Goal: Transaction & Acquisition: Obtain resource

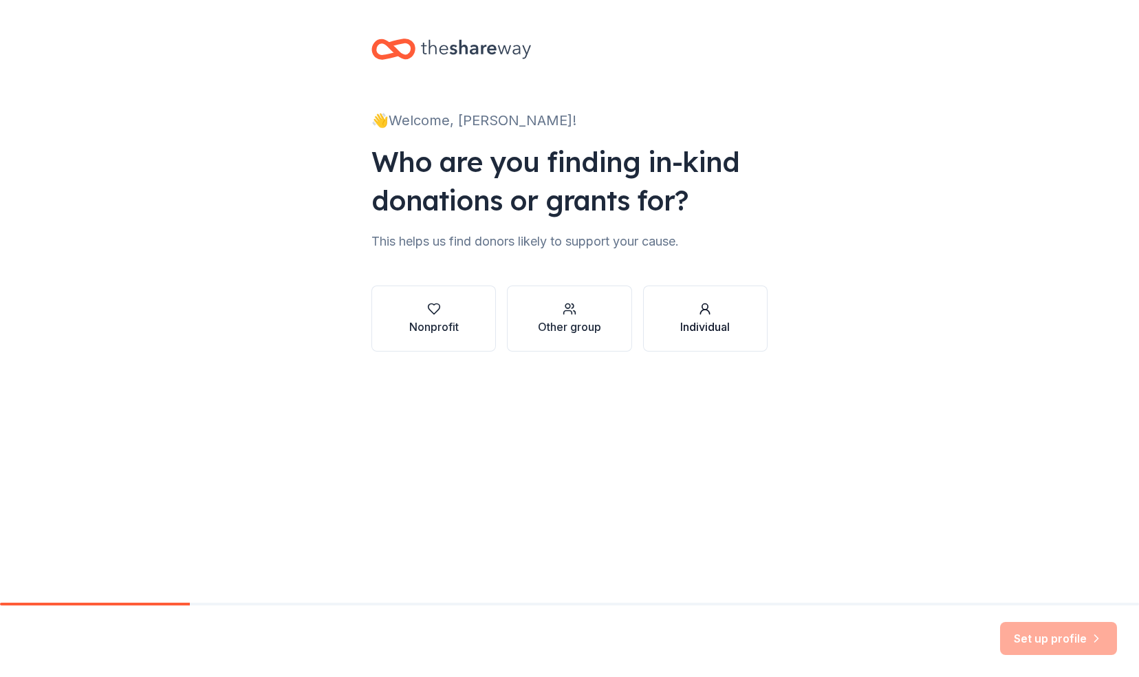
click at [700, 336] on button "Individual" at bounding box center [705, 318] width 124 height 66
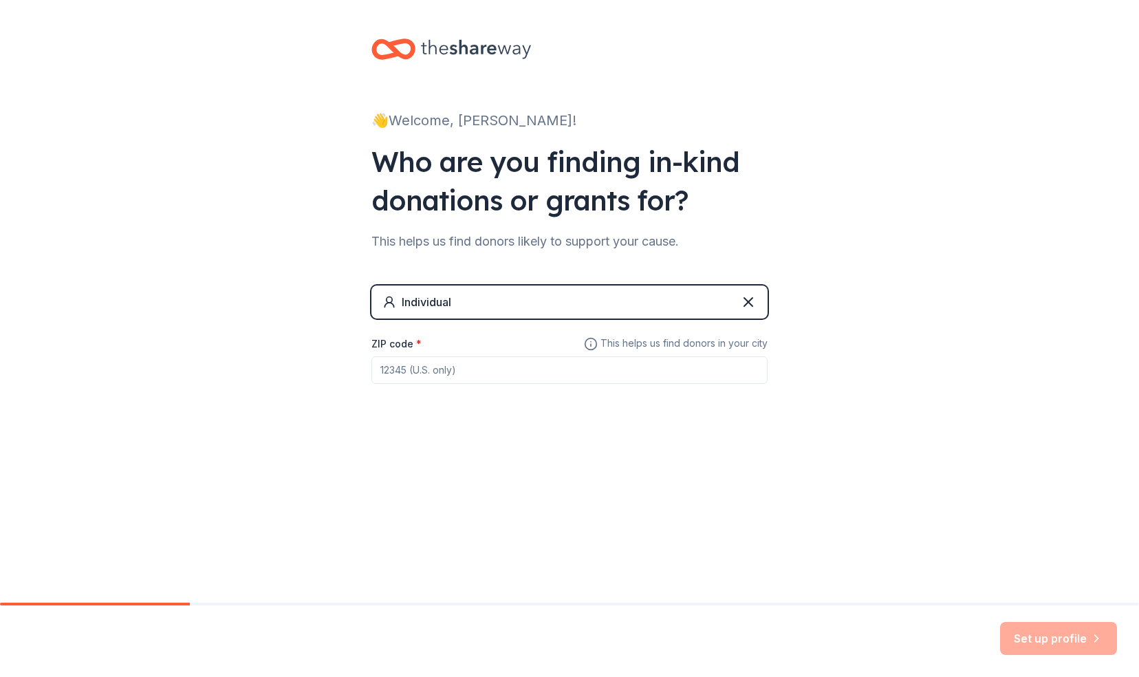
click at [491, 378] on input "ZIP code *" at bounding box center [569, 370] width 396 height 28
type input "60194"
click at [1034, 640] on button "Set up profile" at bounding box center [1058, 638] width 117 height 33
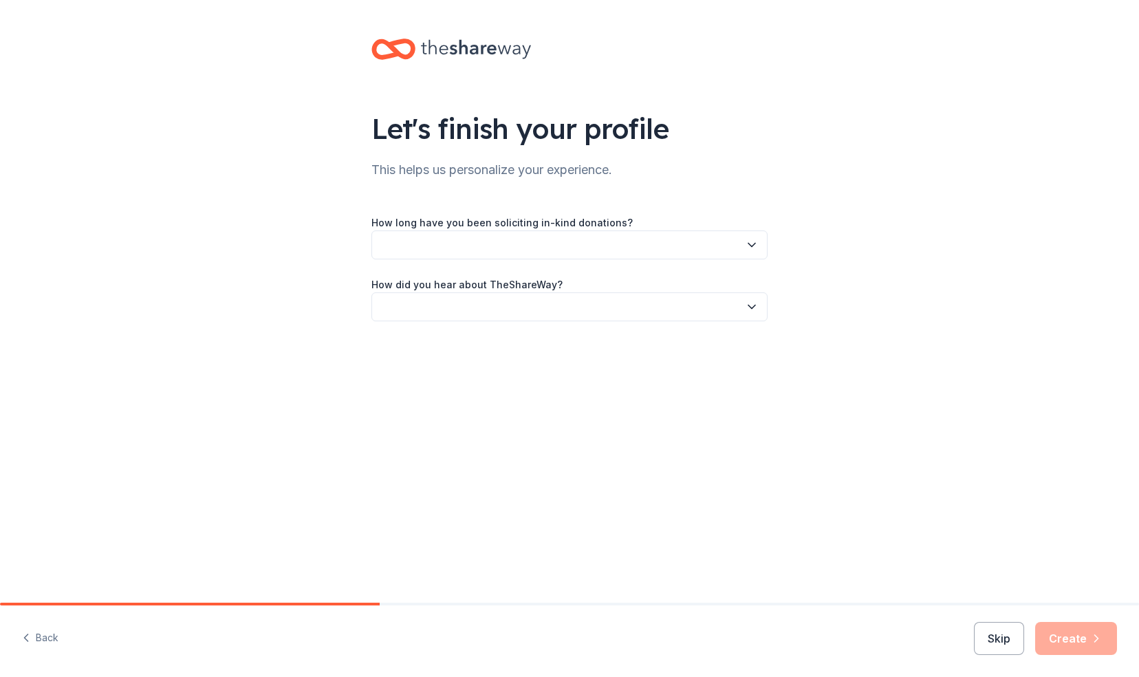
click at [715, 252] on button "button" at bounding box center [569, 244] width 396 height 29
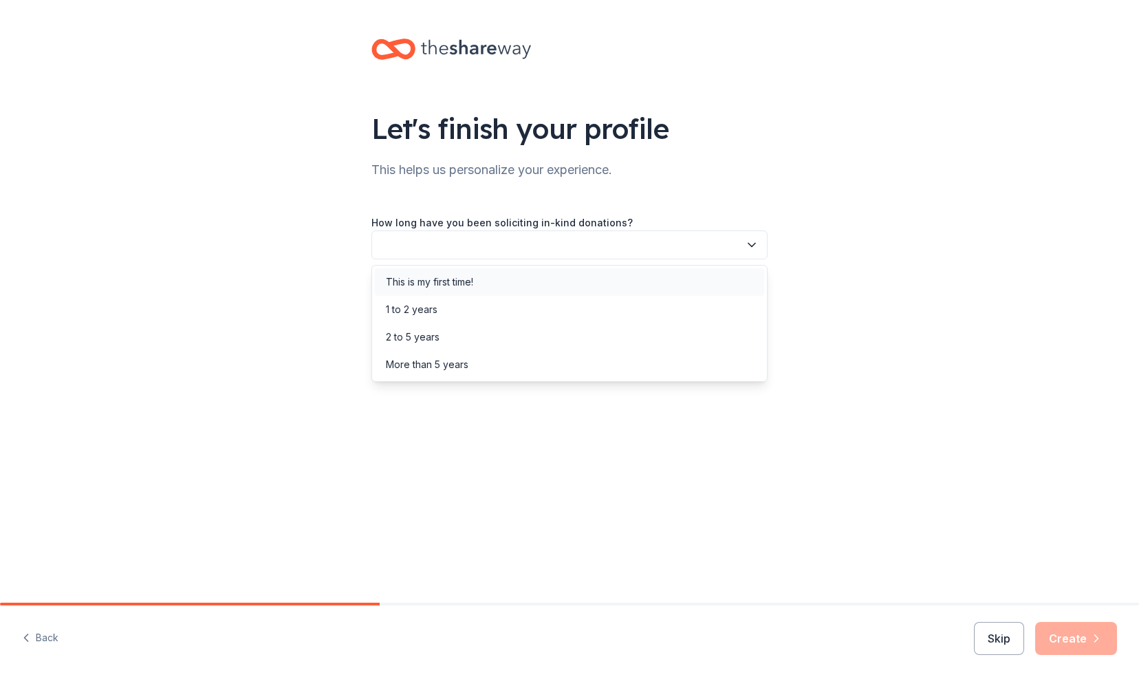
click at [521, 290] on div "This is my first time!" at bounding box center [569, 282] width 389 height 28
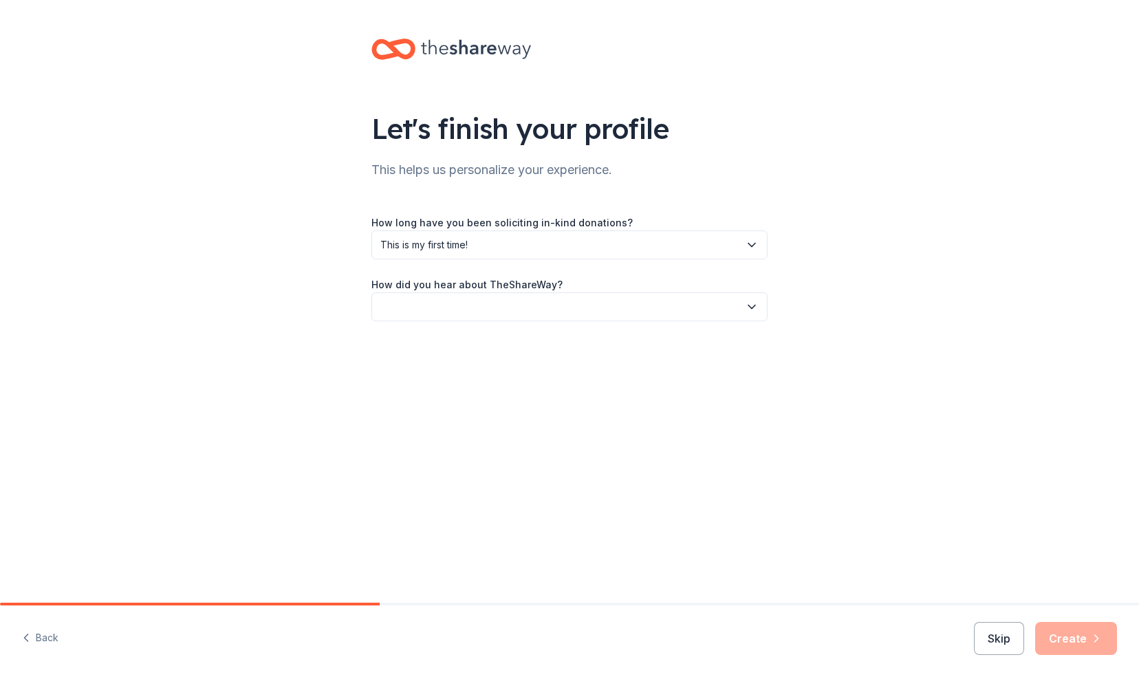
click at [608, 311] on button "button" at bounding box center [569, 306] width 396 height 29
click at [457, 371] on div "Online search" at bounding box center [569, 372] width 389 height 28
click at [1069, 639] on button "Create" at bounding box center [1076, 638] width 82 height 33
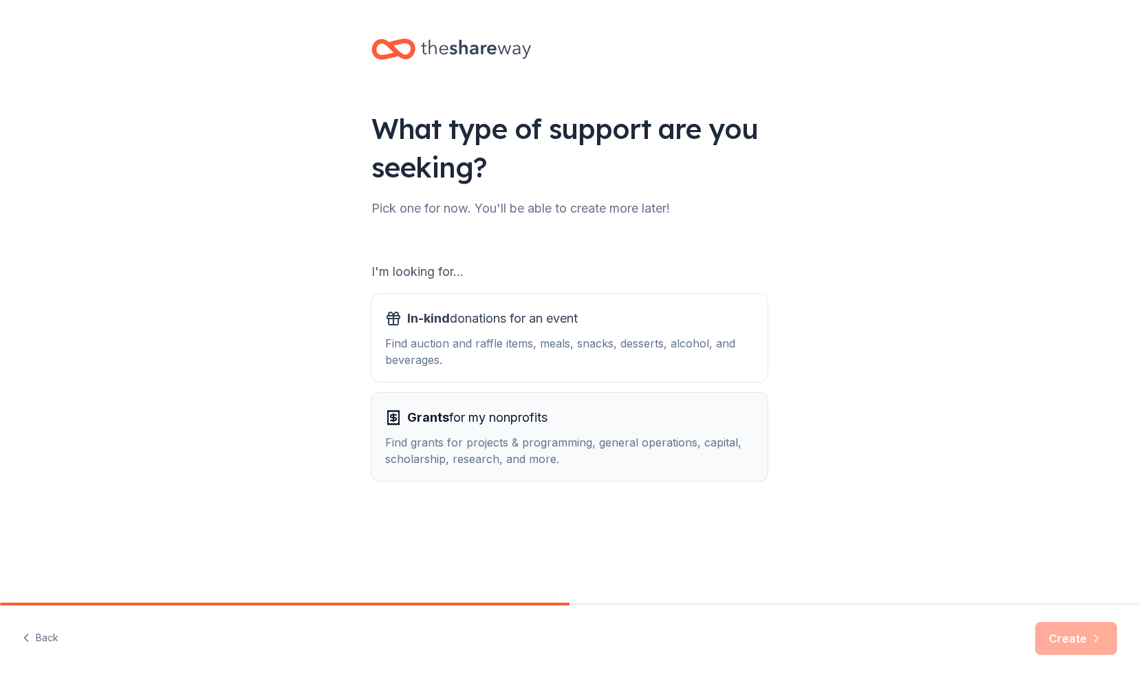
click at [593, 424] on div "Grants for my nonprofits" at bounding box center [569, 417] width 369 height 22
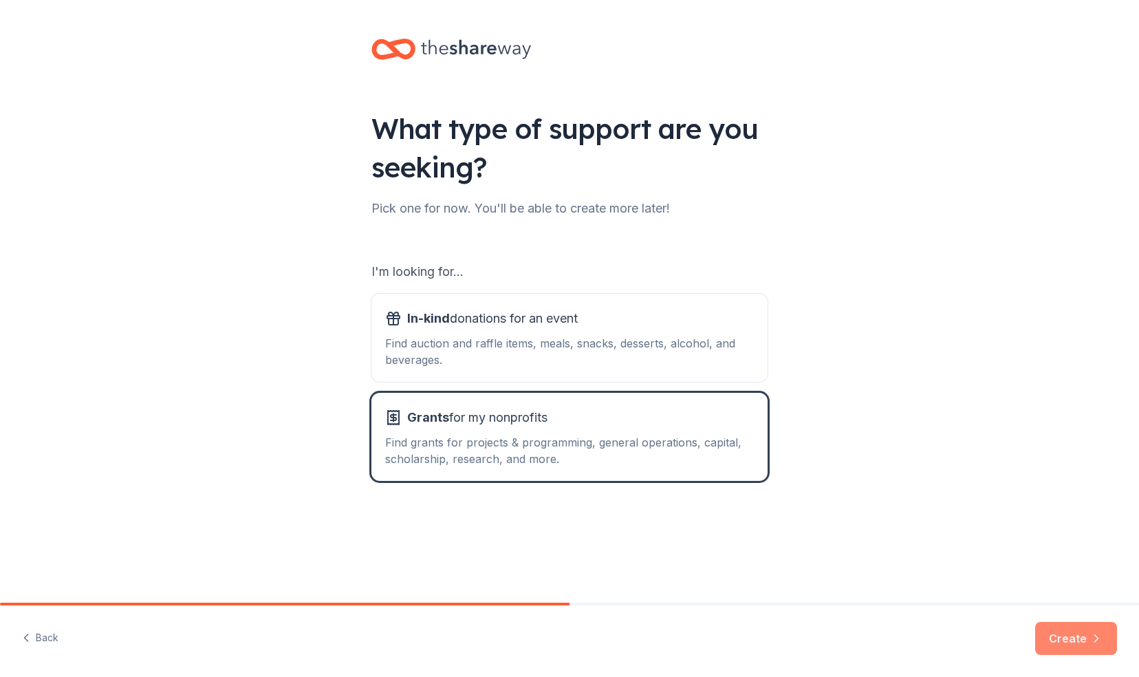
click at [1084, 646] on button "Create" at bounding box center [1076, 638] width 82 height 33
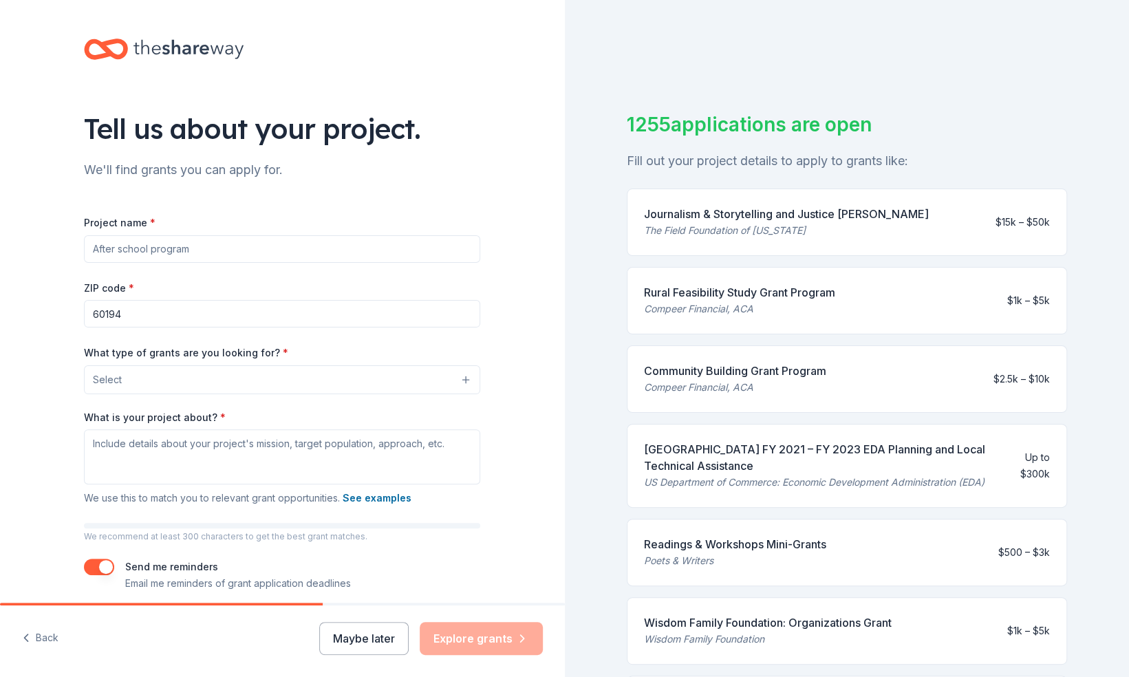
click at [194, 252] on input "Project name *" at bounding box center [282, 249] width 396 height 28
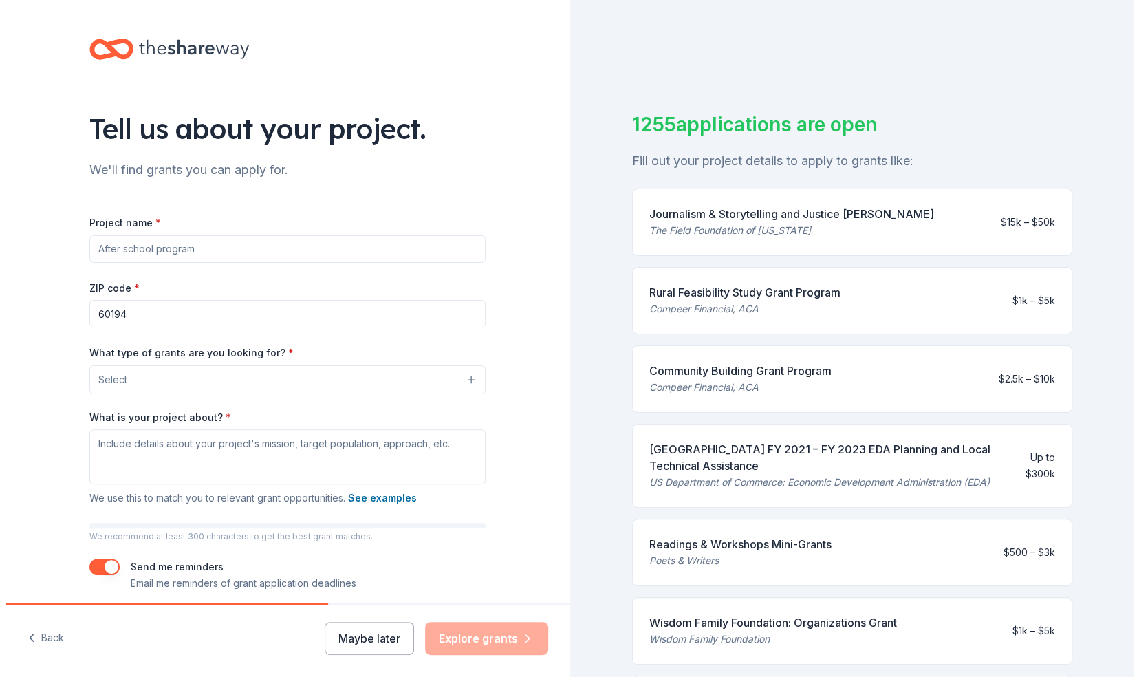
scroll to position [54, 0]
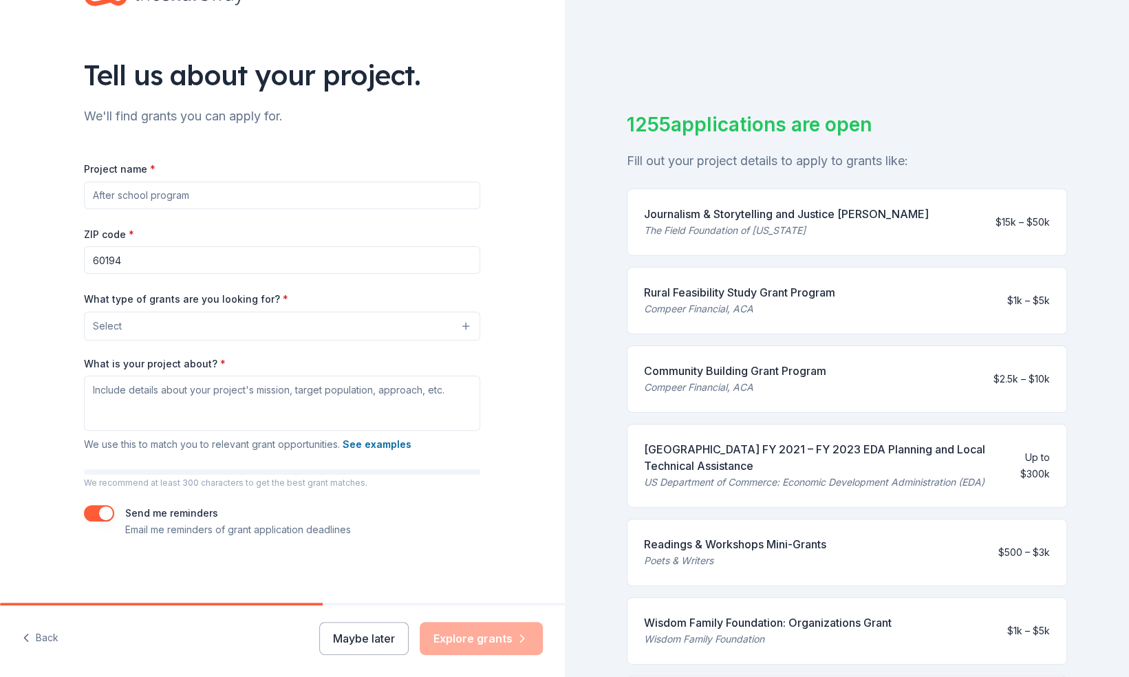
click at [385, 331] on button "Select" at bounding box center [282, 326] width 396 height 29
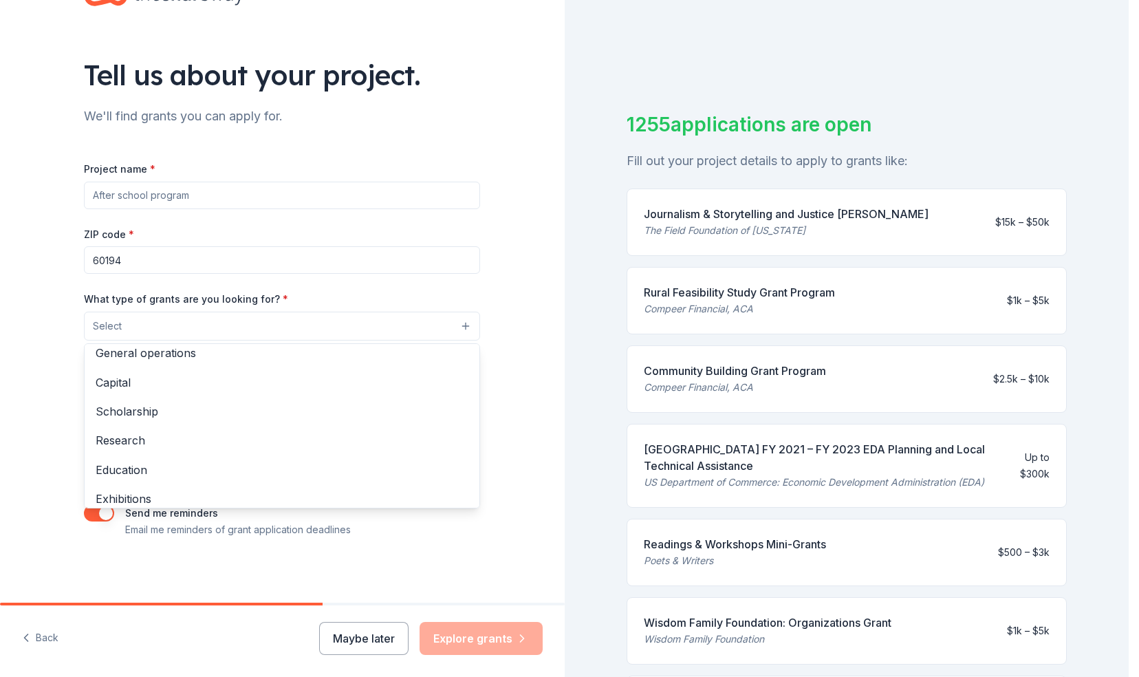
scroll to position [0, 0]
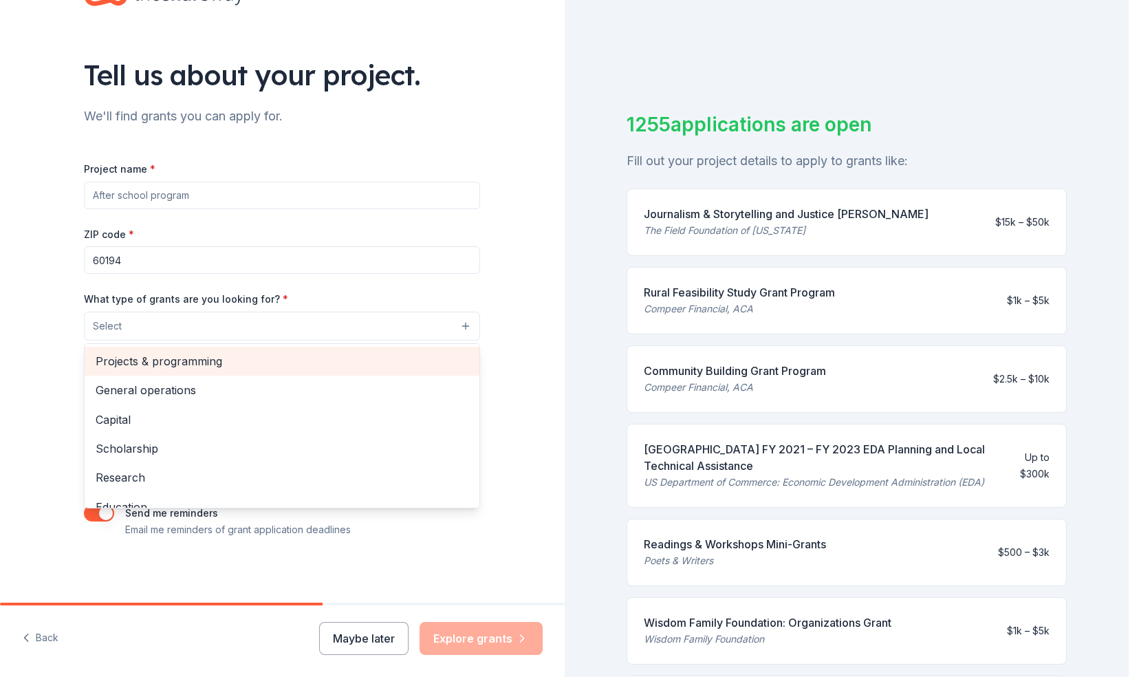
click at [306, 362] on span "Projects & programming" at bounding box center [282, 361] width 373 height 18
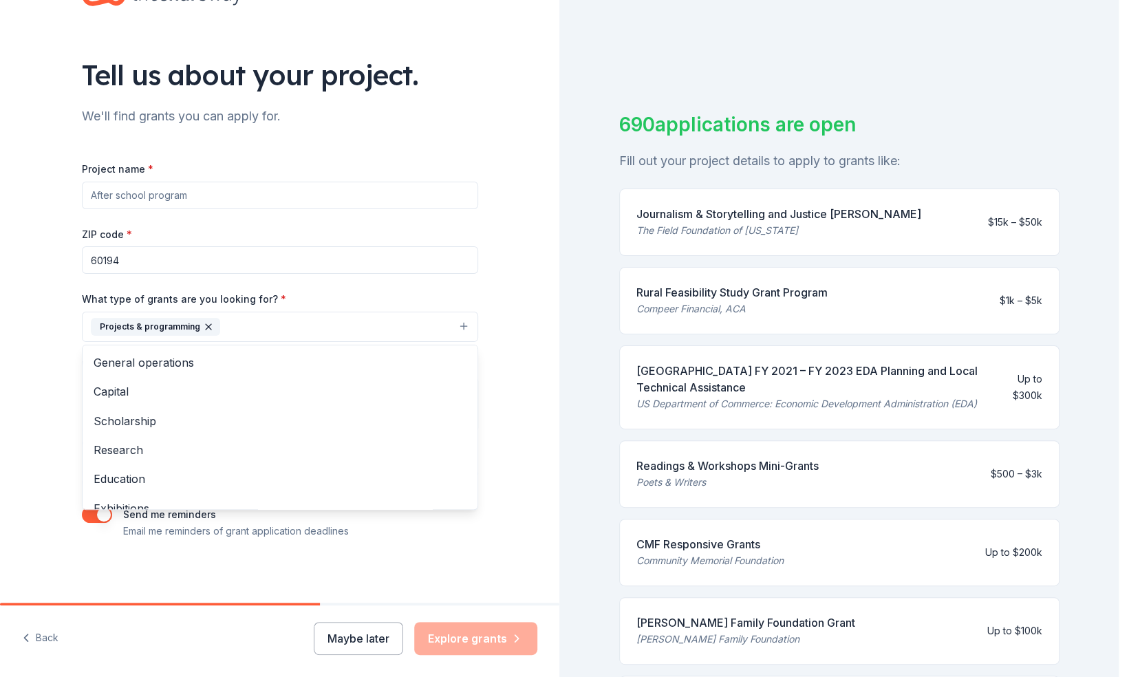
click at [459, 326] on button "Projects & programming" at bounding box center [280, 327] width 396 height 30
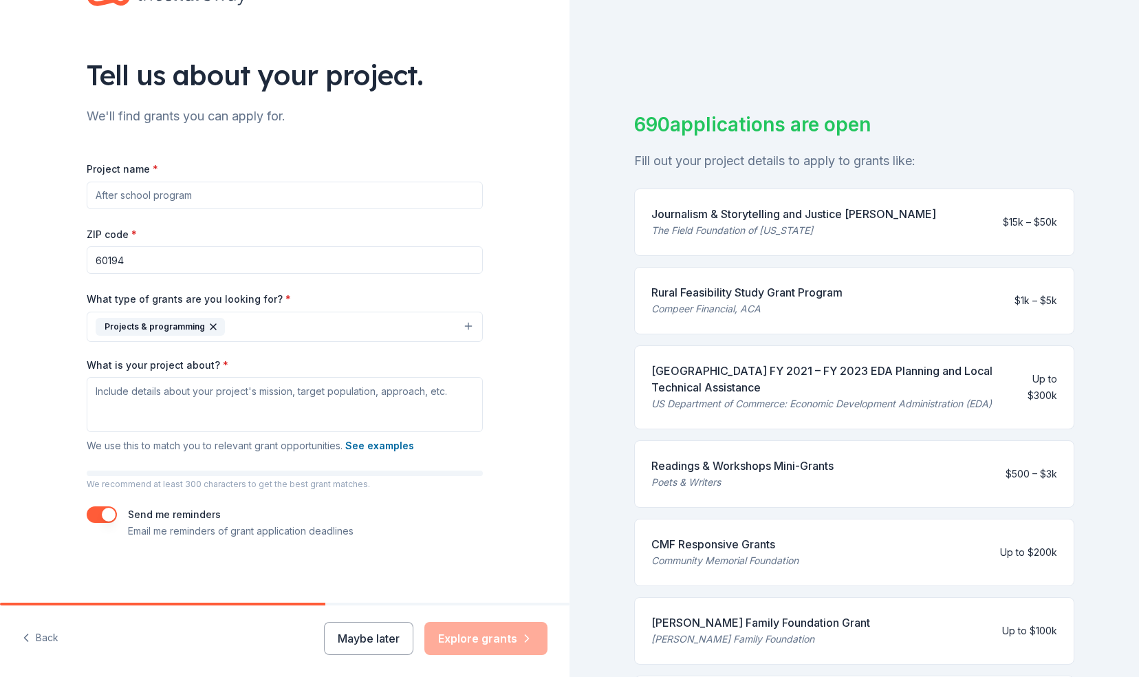
click at [459, 326] on button "Projects & programming" at bounding box center [285, 327] width 396 height 30
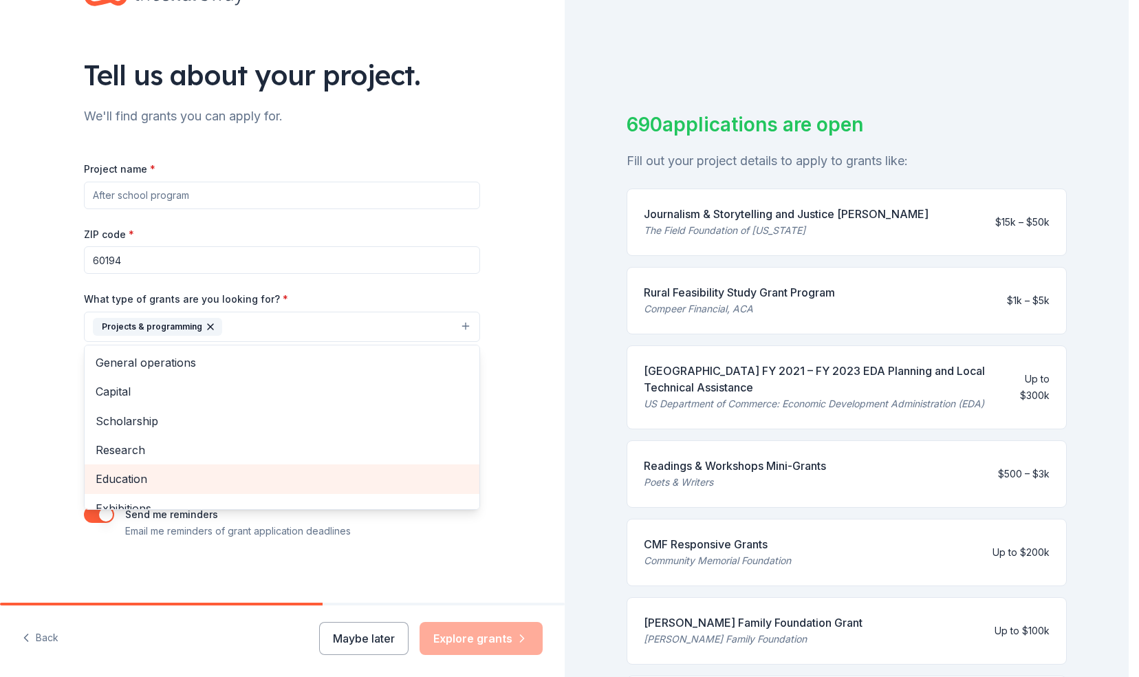
click at [163, 478] on span "Education" at bounding box center [282, 479] width 373 height 18
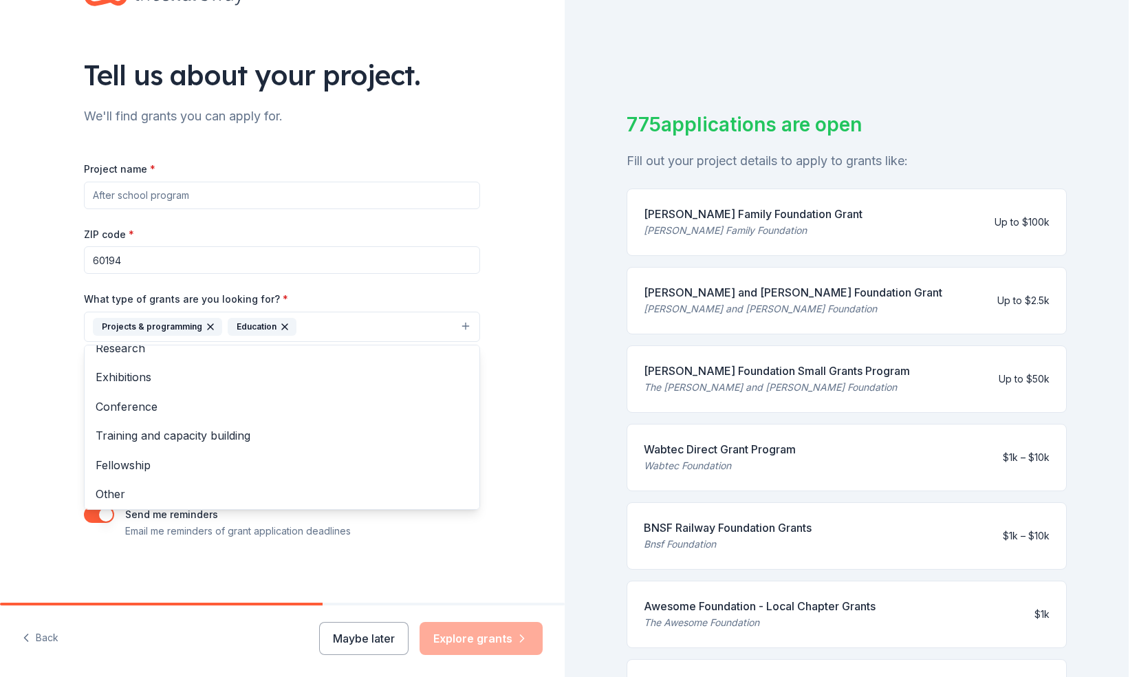
scroll to position [103, 0]
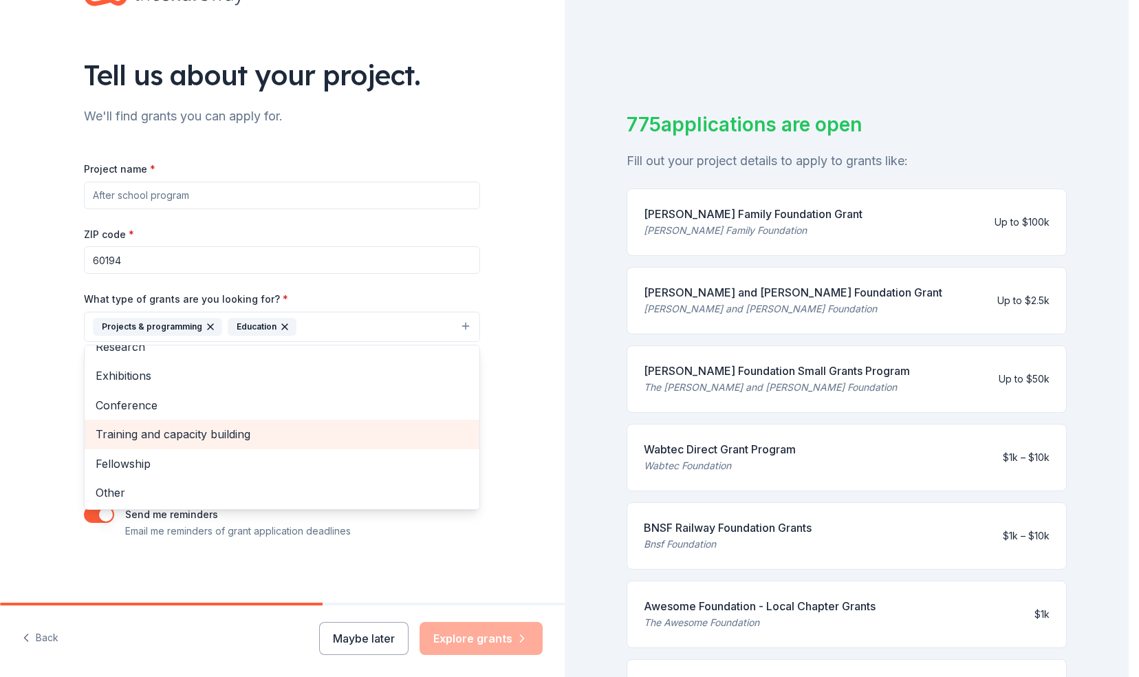
click at [373, 437] on span "Training and capacity building" at bounding box center [282, 434] width 373 height 18
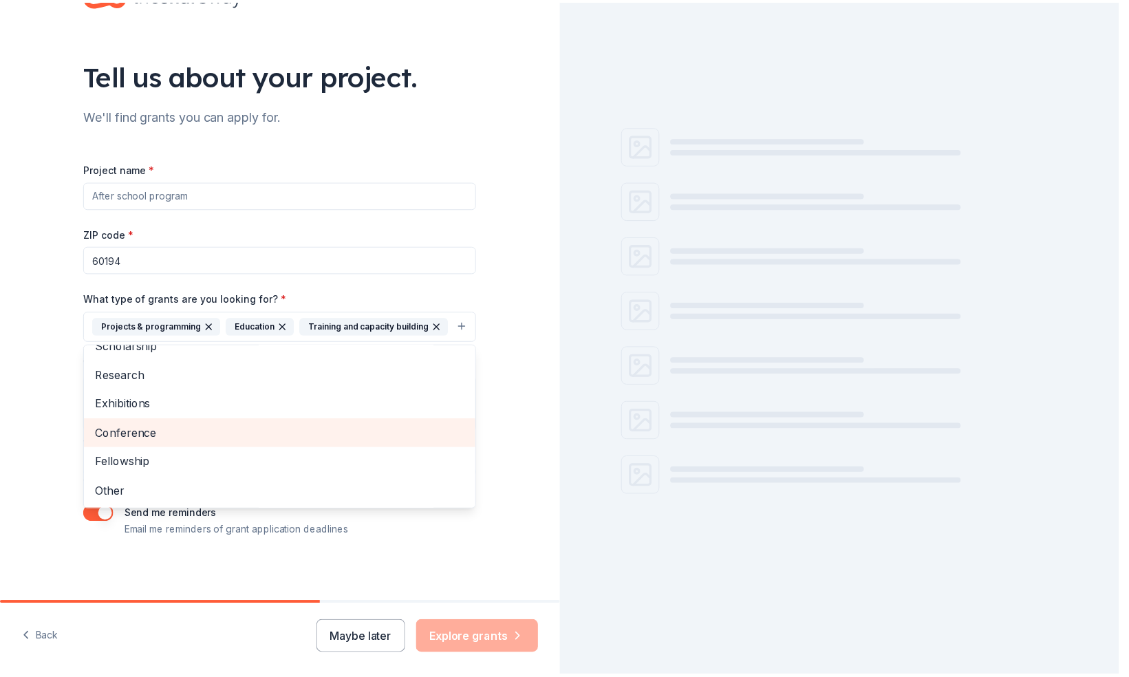
scroll to position [74, 0]
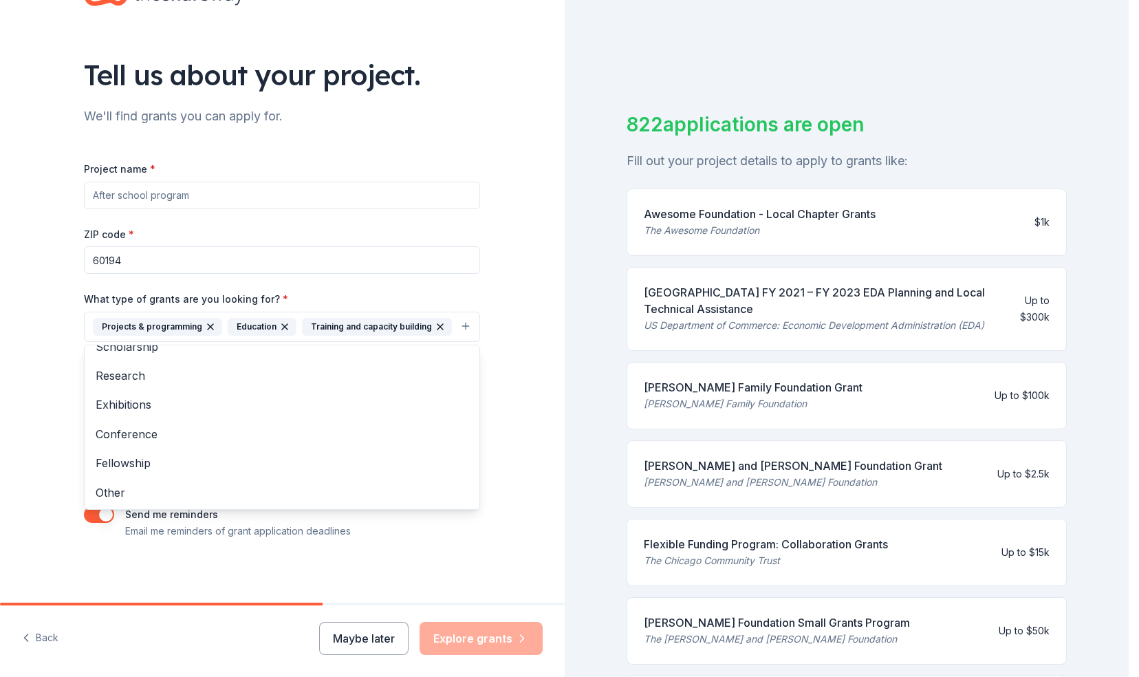
click at [515, 412] on div "Tell us about your project. We'll find grants you can apply for. Project name *…" at bounding box center [282, 275] width 565 height 659
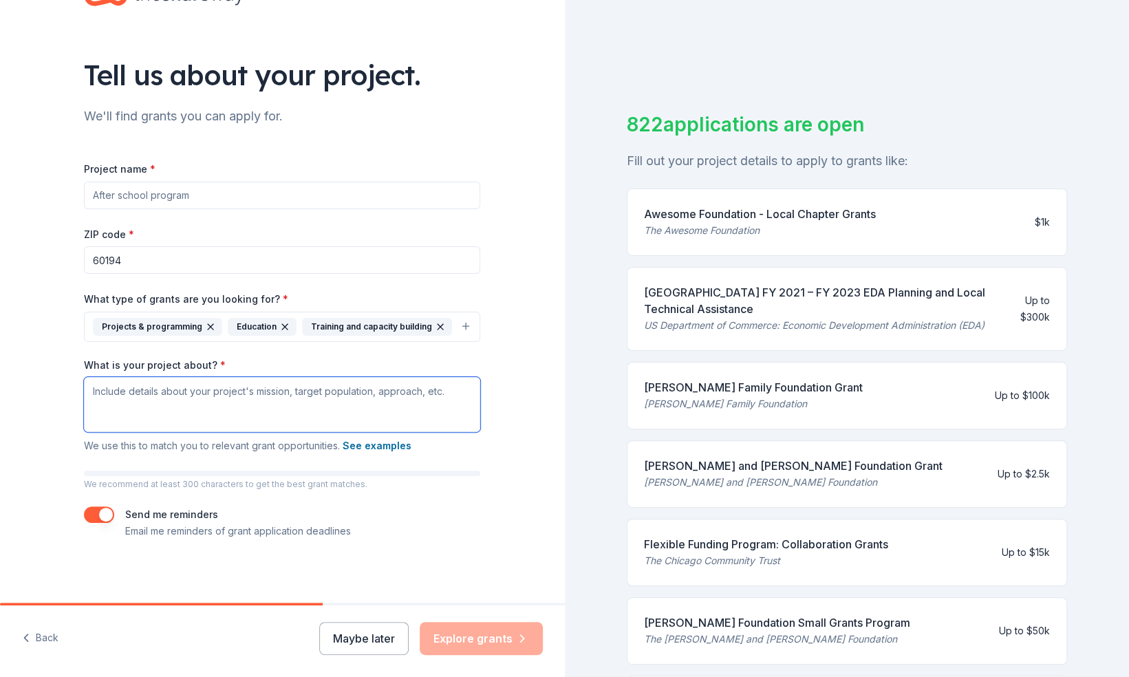
click at [254, 390] on textarea "What is your project about? *" at bounding box center [282, 404] width 396 height 55
click at [223, 202] on input "Project name *" at bounding box center [282, 196] width 396 height 28
drag, startPoint x: 120, startPoint y: 193, endPoint x: 63, endPoint y: 185, distance: 57.6
click at [63, 185] on div "Tell us about your project. We'll find grants you can apply for. Project name *…" at bounding box center [282, 275] width 440 height 659
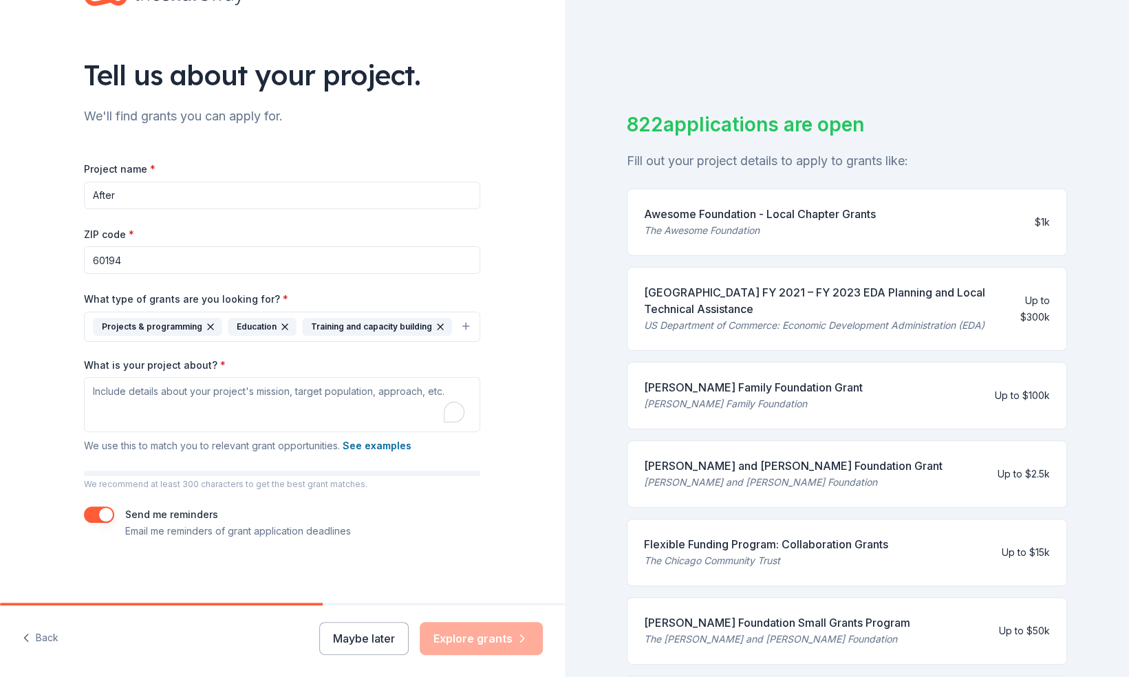
paste input "Youth Empowerment and Family Enrichment Initiative"
type input "Youth Empowerment and Family Enrichment Initiative"
click at [175, 395] on textarea "What is your project about? *" at bounding box center [282, 404] width 396 height 55
click at [138, 398] on textarea "What is your project about? *" at bounding box center [282, 404] width 396 height 55
paste textarea "Christ Center of Hope Assemblies of God Church (Chicago & Bolingbrook, Illinois…"
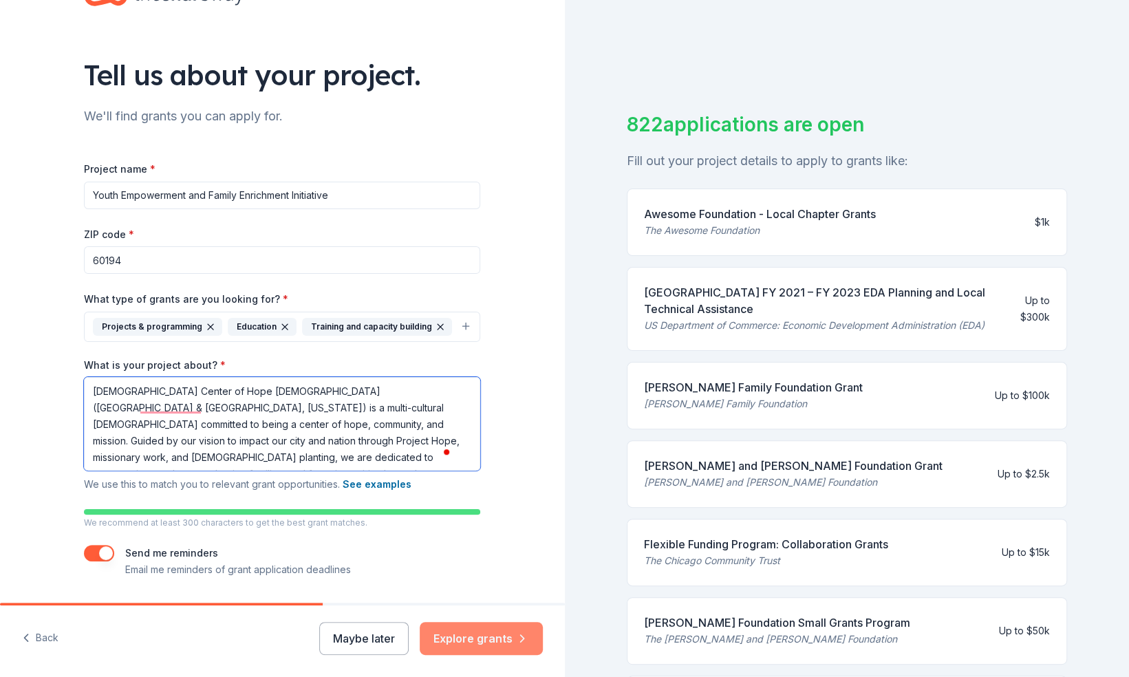
type textarea "Christ Center of Hope Assemblies of God Church (Chicago & Bolingbrook, Illinois…"
click at [475, 640] on button "Explore grants" at bounding box center [481, 638] width 123 height 33
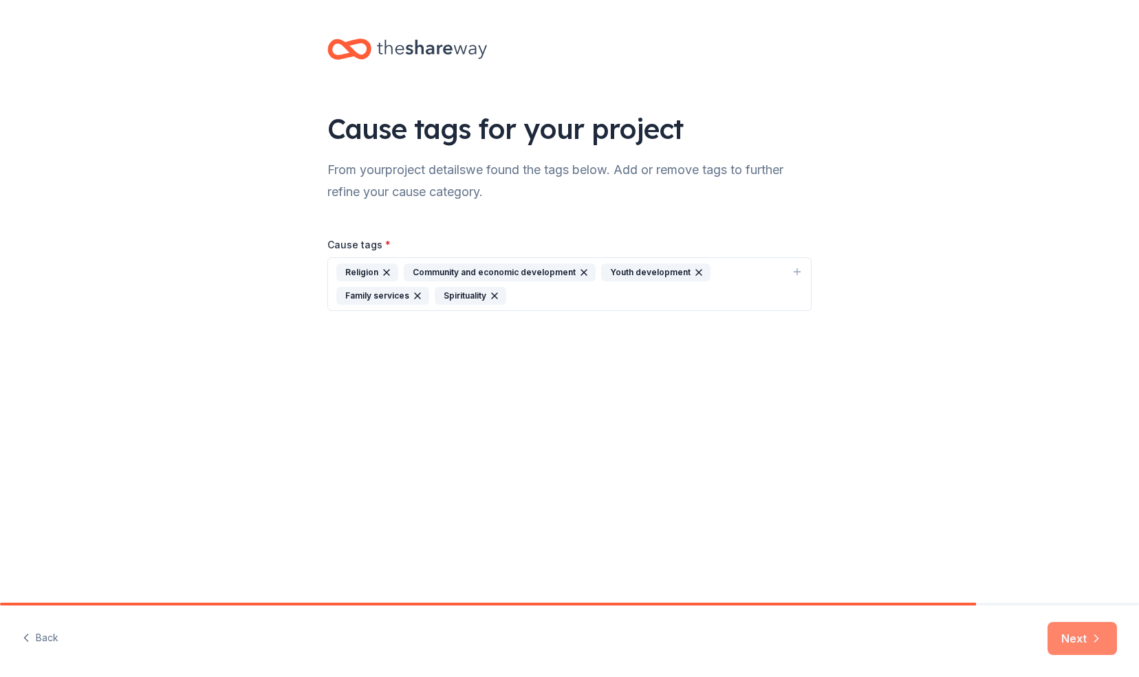
click at [1074, 636] on button "Next" at bounding box center [1081, 638] width 69 height 33
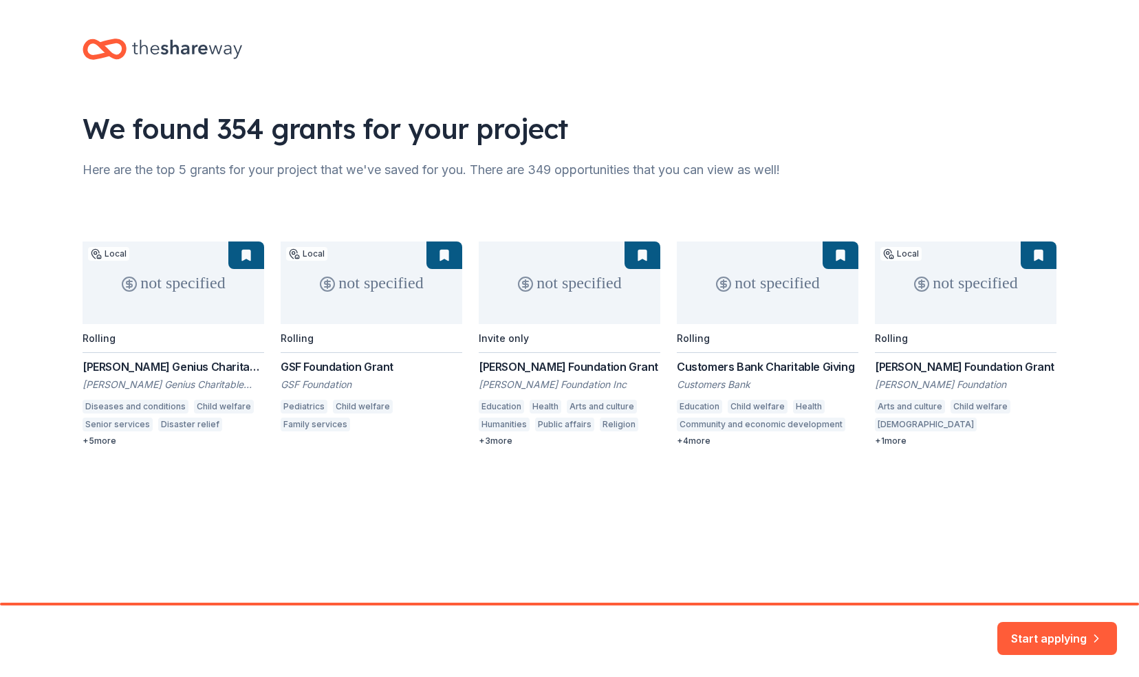
click at [227, 368] on div "not specified Local Rolling Elizabeth Morse Genius Charitable Trust Grant Eliza…" at bounding box center [570, 343] width 974 height 205
click at [215, 294] on div "not specified Local Rolling Elizabeth Morse Genius Charitable Trust Grant Eliza…" at bounding box center [570, 343] width 974 height 205
click at [102, 442] on div "not specified Local Rolling Elizabeth Morse Genius Charitable Trust Grant Eliza…" at bounding box center [570, 343] width 974 height 205
click at [1041, 637] on button "Start applying" at bounding box center [1057, 629] width 120 height 33
click at [1028, 635] on div "Start applying" at bounding box center [1057, 638] width 120 height 33
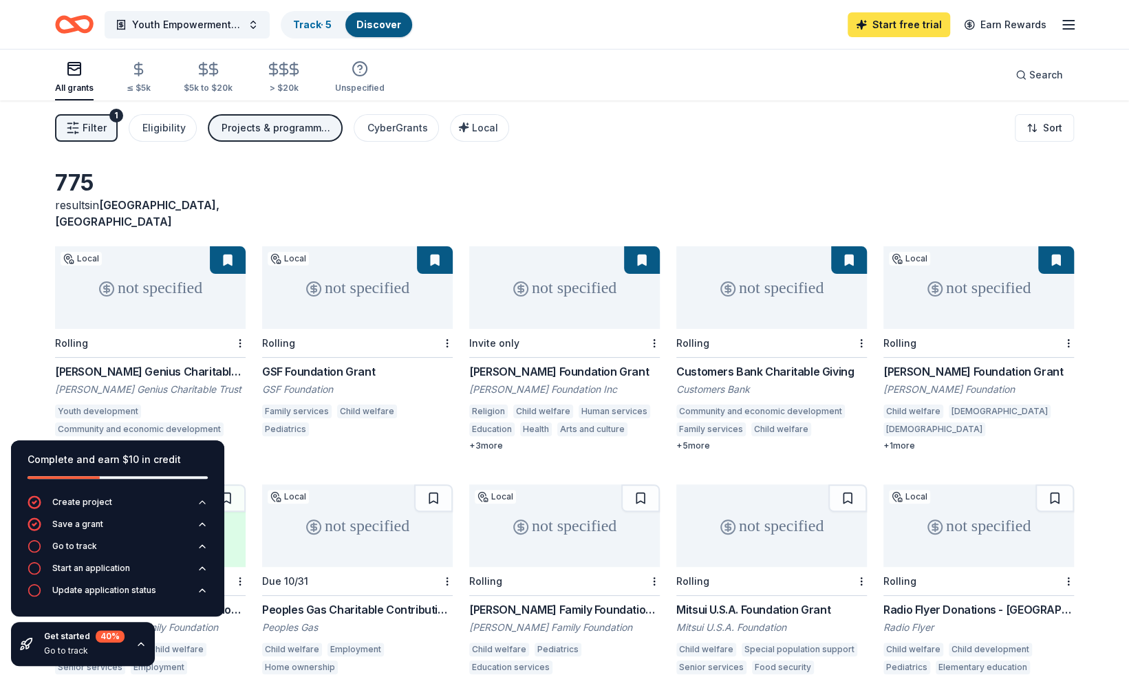
click at [897, 24] on link "Start free trial" at bounding box center [898, 24] width 102 height 25
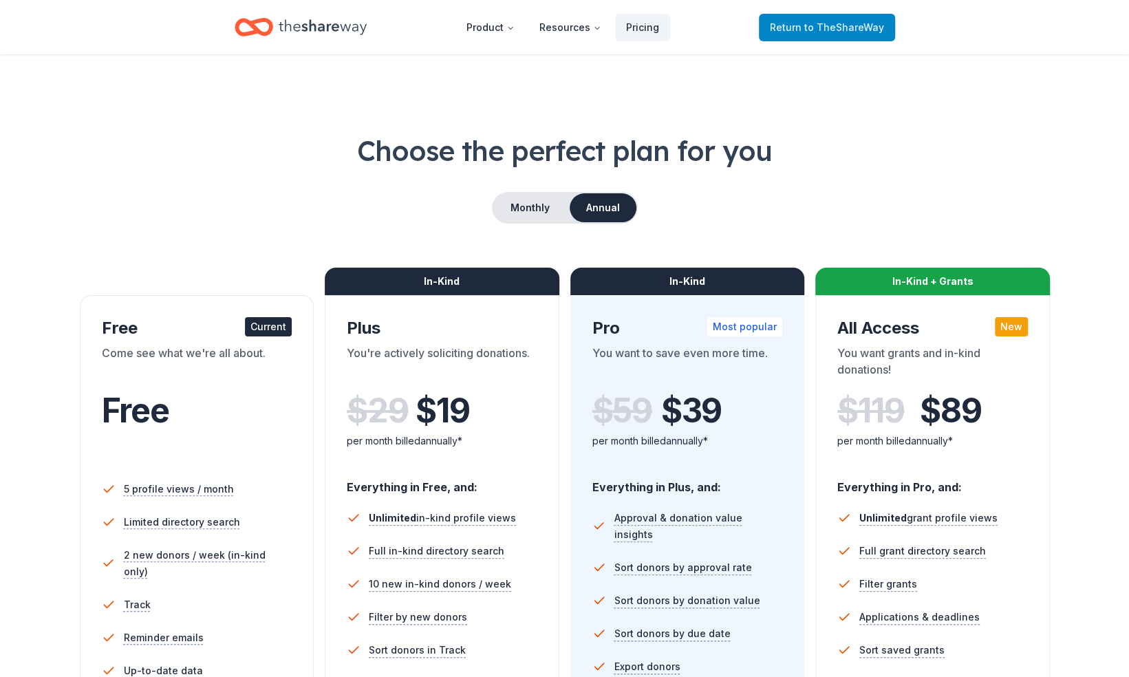
click at [798, 19] on span "Return to TheShareWay" at bounding box center [827, 27] width 114 height 17
click at [799, 30] on span "Return to TheShareWay" at bounding box center [827, 27] width 114 height 17
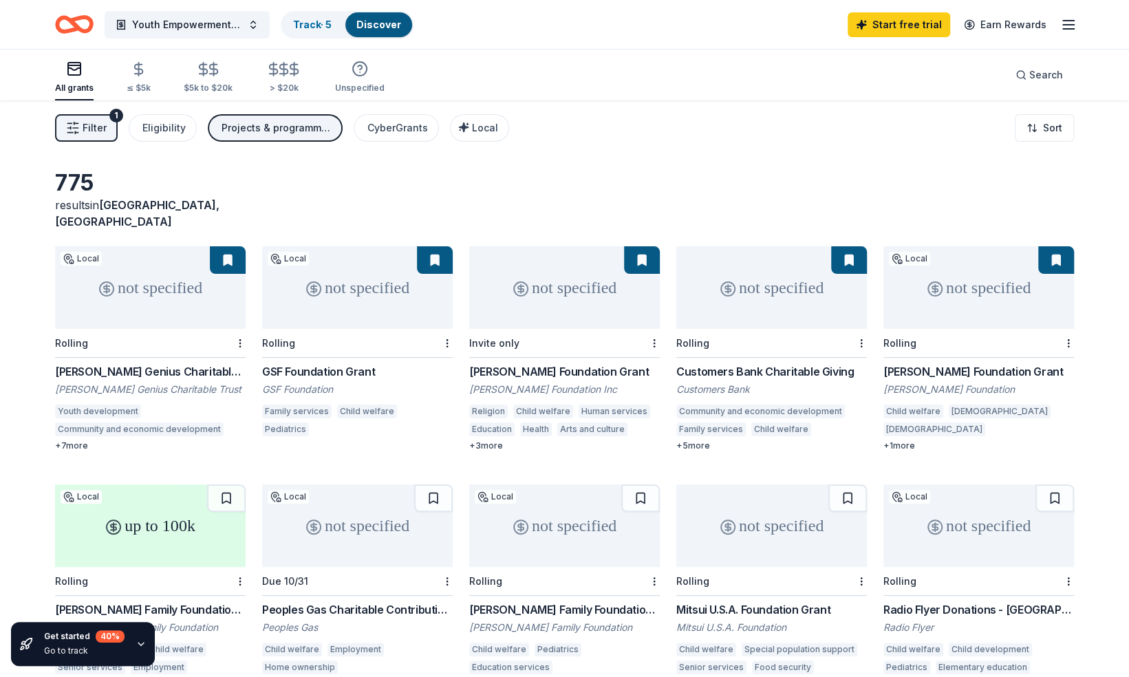
click at [213, 363] on div "Elizabeth Morse Genius Charitable Trust Grant" at bounding box center [150, 371] width 191 height 17
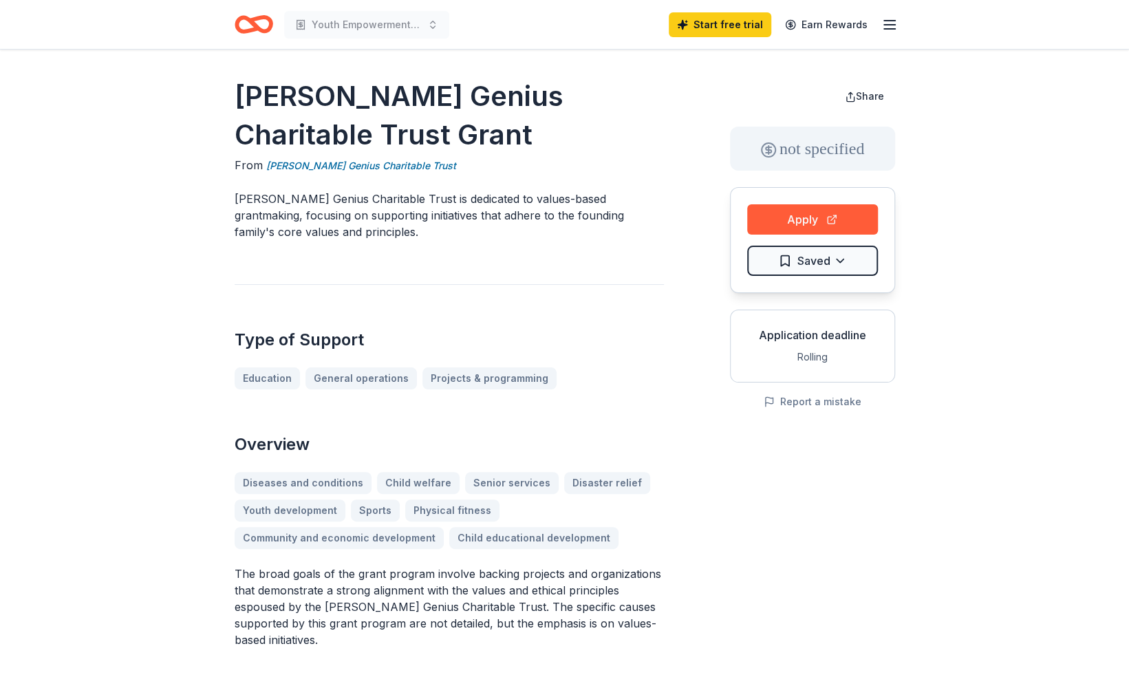
drag, startPoint x: 232, startPoint y: 96, endPoint x: 496, endPoint y: 126, distance: 265.1
drag, startPoint x: 528, startPoint y: 139, endPoint x: 268, endPoint y: 116, distance: 261.7
click at [268, 116] on h1 "[PERSON_NAME] Genius Charitable Trust Grant" at bounding box center [449, 115] width 429 height 77
click at [560, 147] on h1 "[PERSON_NAME] Genius Charitable Trust Grant" at bounding box center [449, 115] width 429 height 77
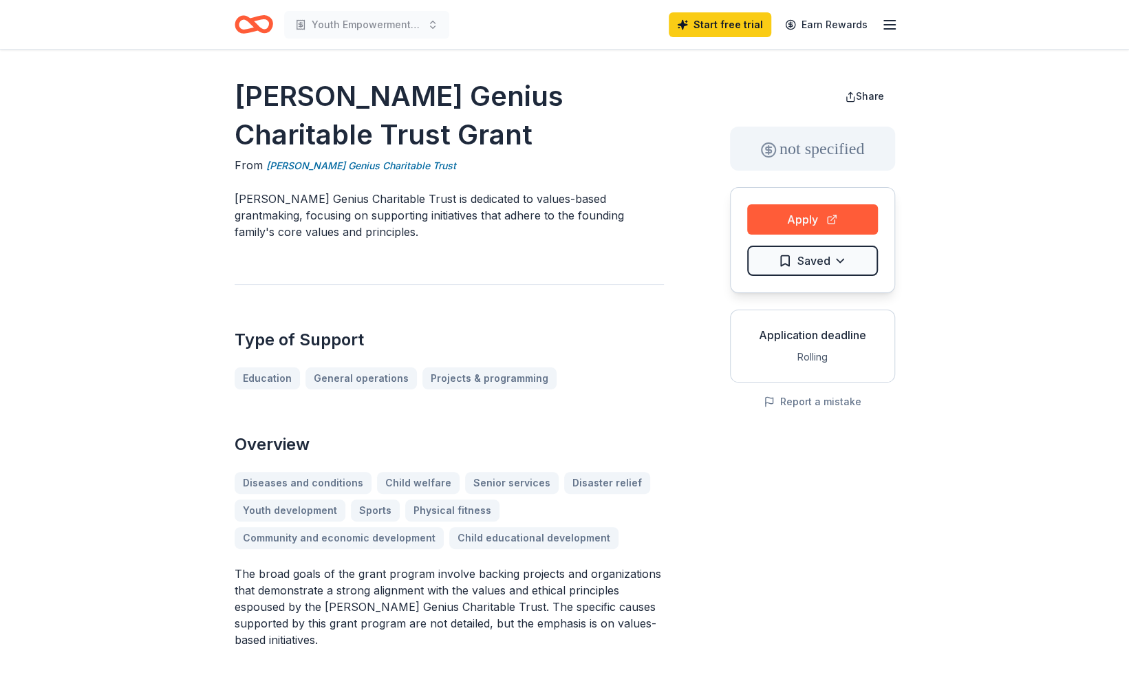
drag, startPoint x: 560, startPoint y: 147, endPoint x: 274, endPoint y: 109, distance: 288.7
click at [274, 109] on h1 "Elizabeth Morse Genius Charitable Trust Grant" at bounding box center [449, 115] width 429 height 77
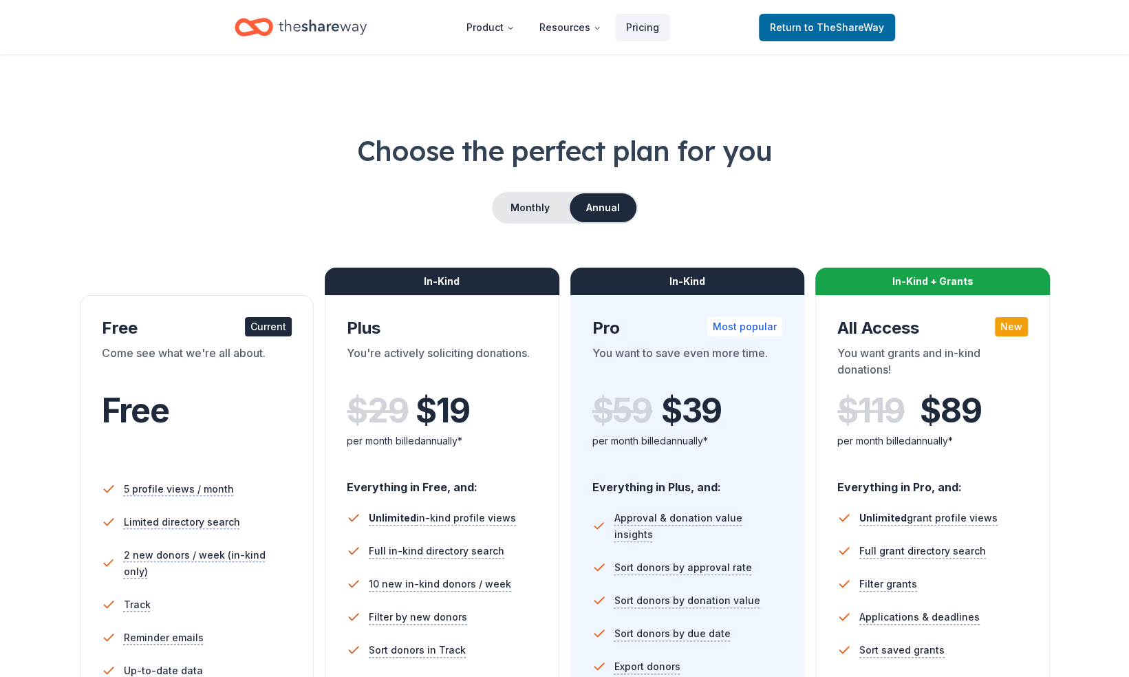
click at [260, 427] on div "Free" at bounding box center [197, 410] width 191 height 39
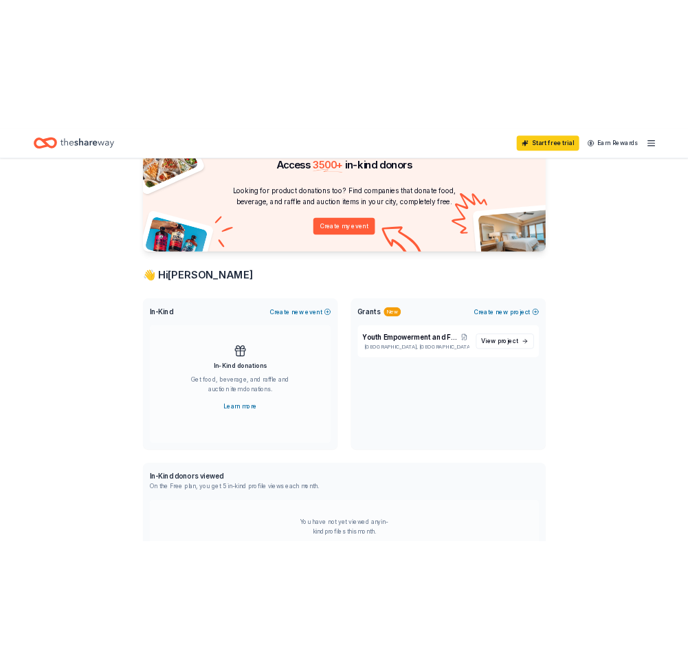
scroll to position [77, 0]
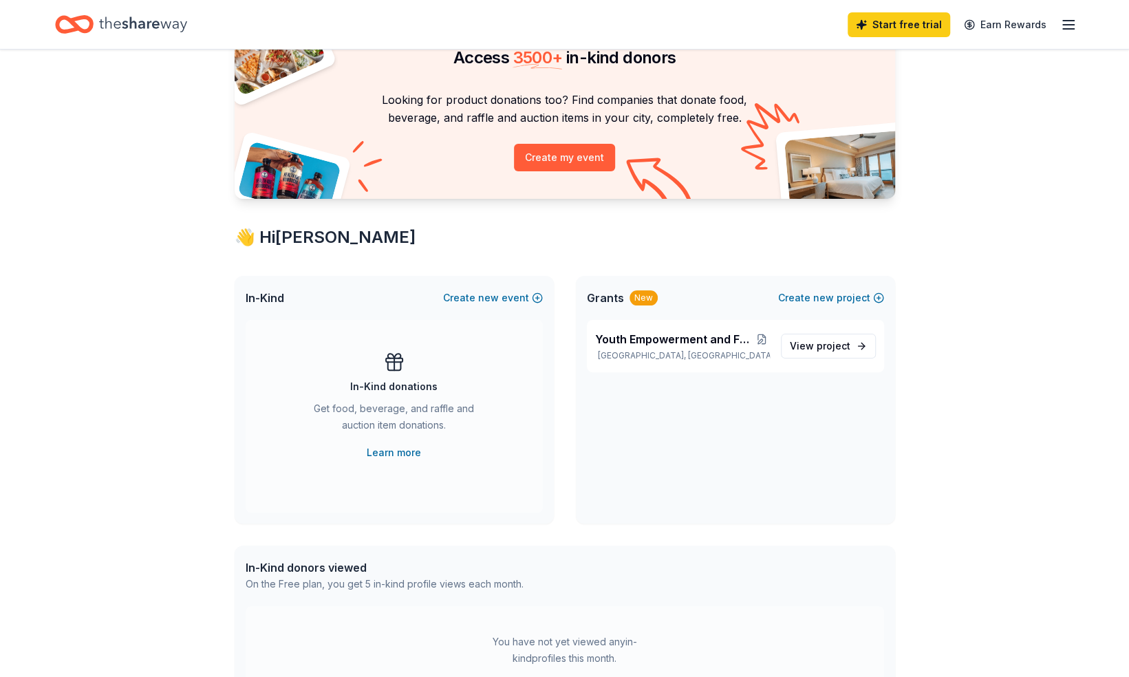
click at [656, 312] on div "Grants New Create new project" at bounding box center [735, 298] width 319 height 44
click at [644, 378] on div "Youth Empowerment and Family Enrichment Initiative Schaumburg, IL View project" at bounding box center [735, 351] width 319 height 63
click at [463, 444] on div "In-Kind donations Get food, beverage, and raffle and auction item donations. Le…" at bounding box center [394, 406] width 242 height 110
click at [403, 457] on link "Learn more" at bounding box center [394, 452] width 54 height 17
